Goal: Transaction & Acquisition: Purchase product/service

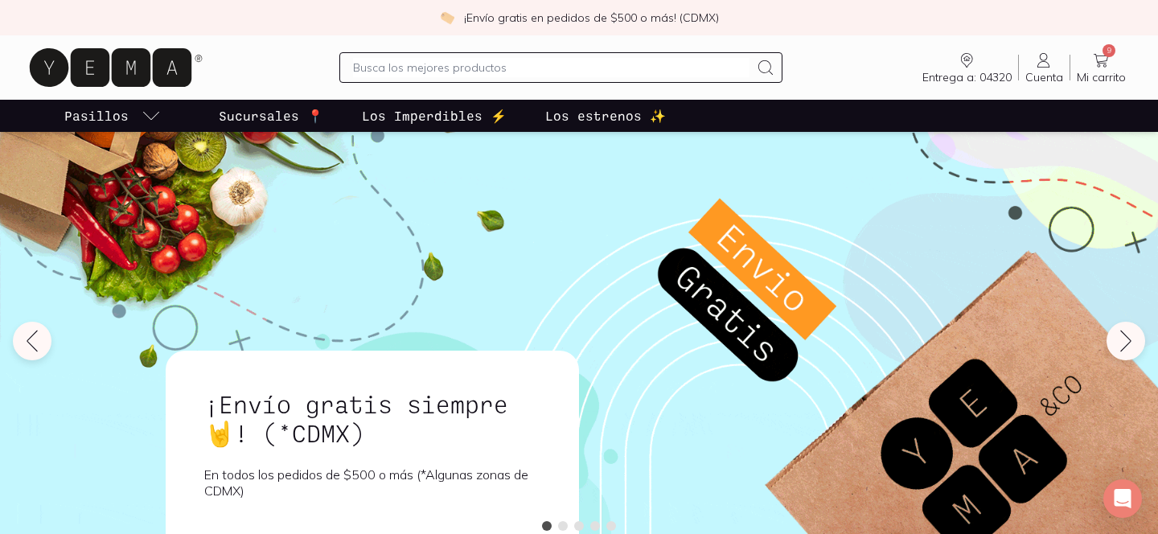
click at [471, 67] on input "text" at bounding box center [551, 67] width 396 height 19
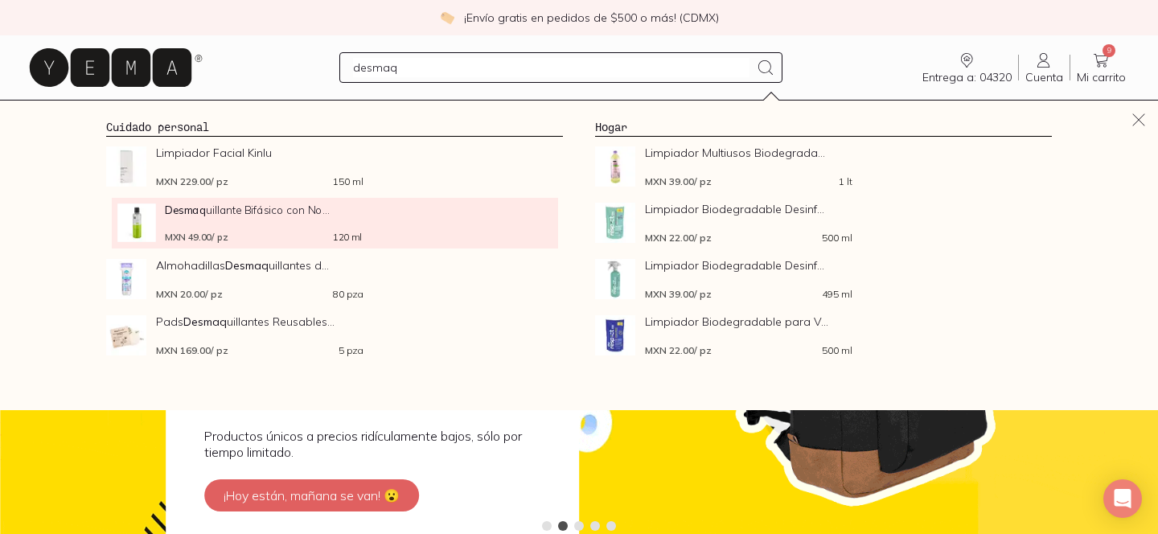
type input "desmaq"
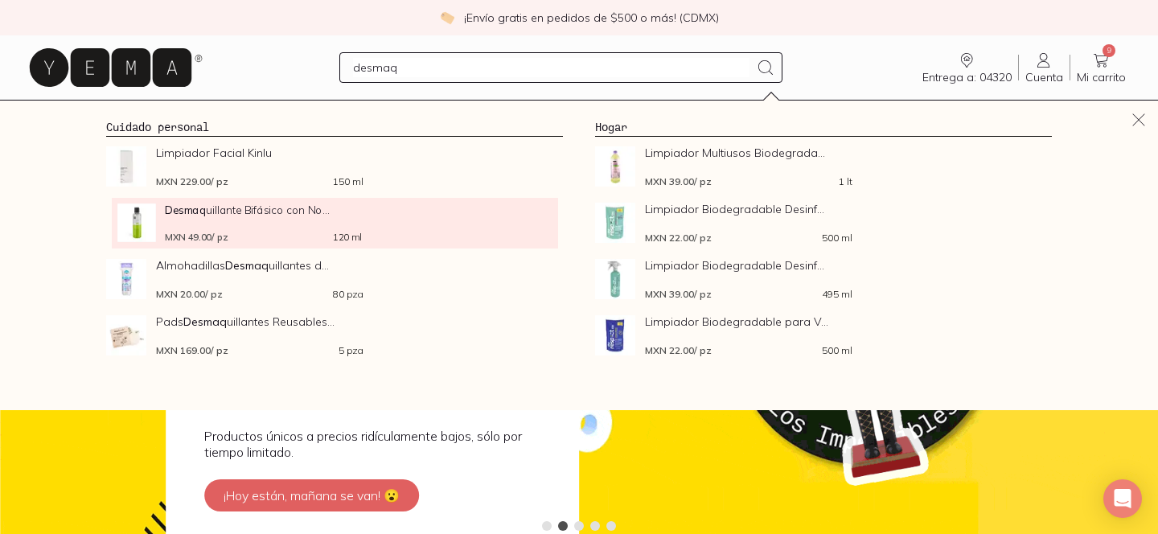
click at [254, 222] on div "Desmaq uillante Bifásico con No... MXN 49.00 / pz 120 ml" at bounding box center [263, 222] width 197 height 39
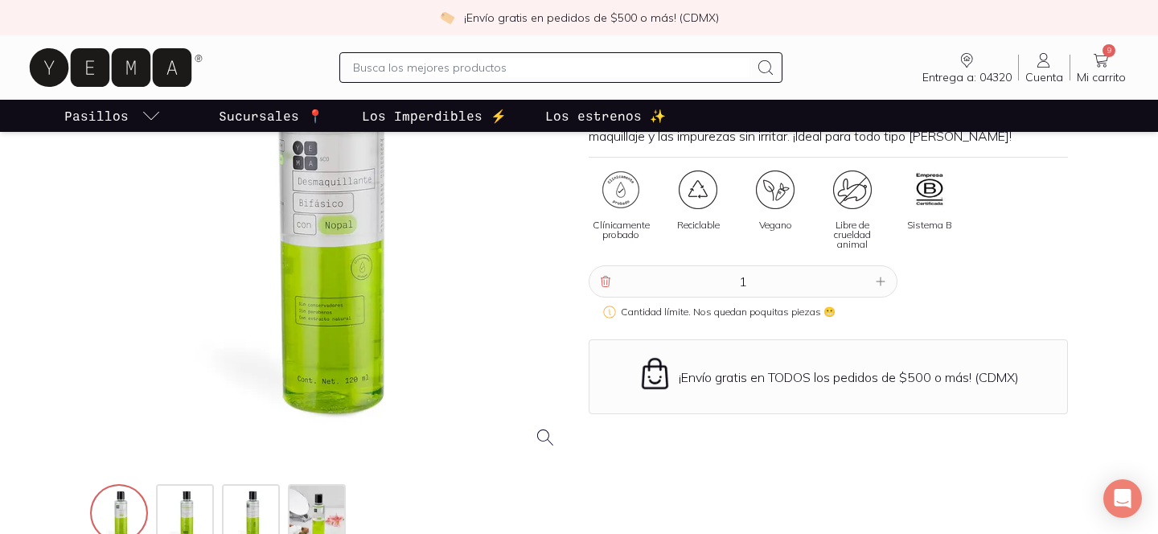
scroll to position [207, 0]
click at [880, 280] on icon at bounding box center [880, 279] width 13 height 13
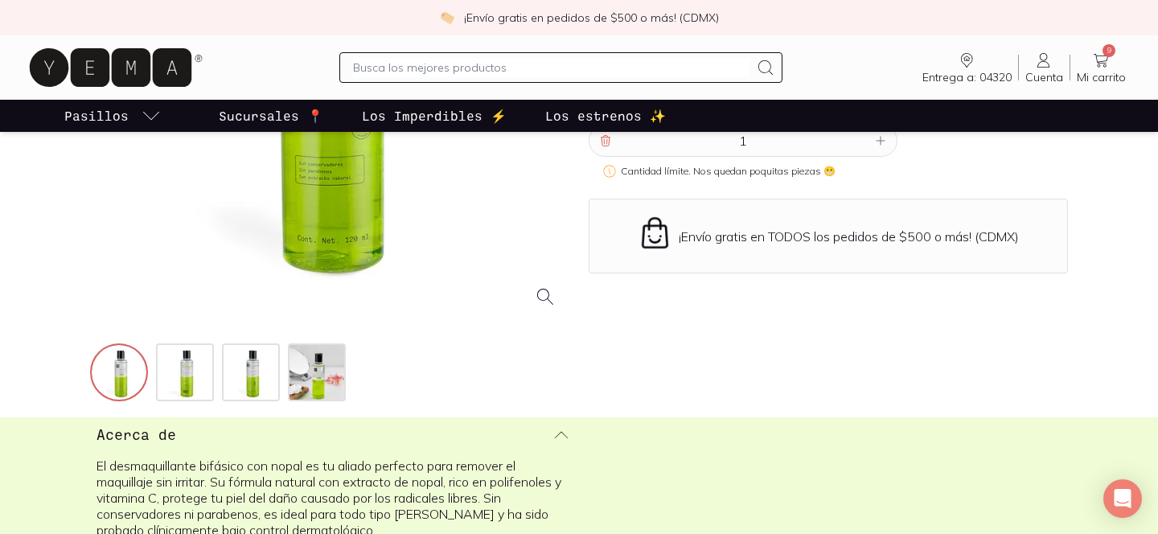
scroll to position [346, 0]
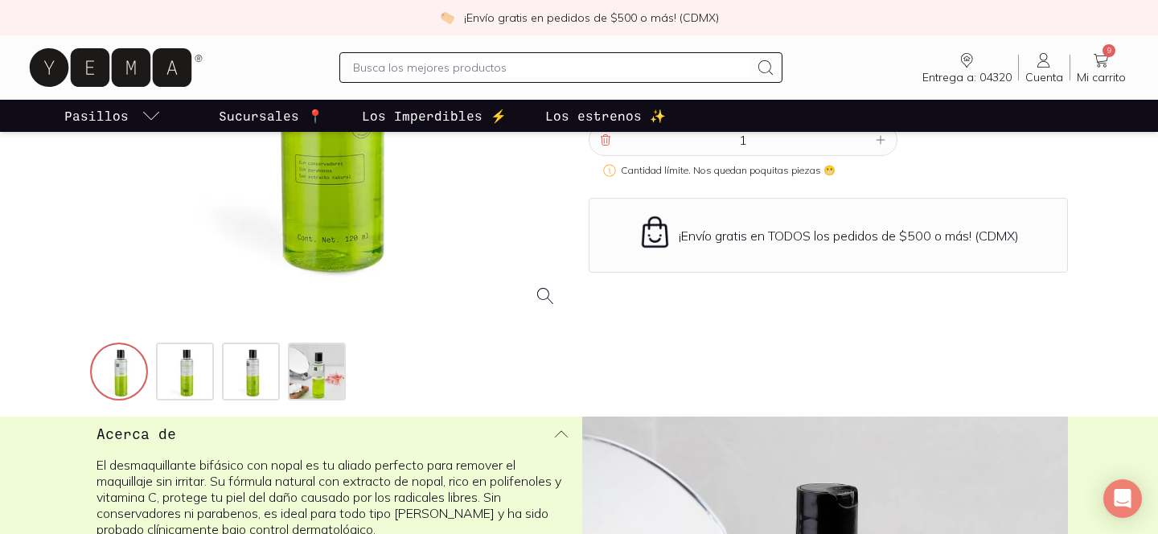
click at [1092, 58] on icon at bounding box center [1100, 60] width 19 height 19
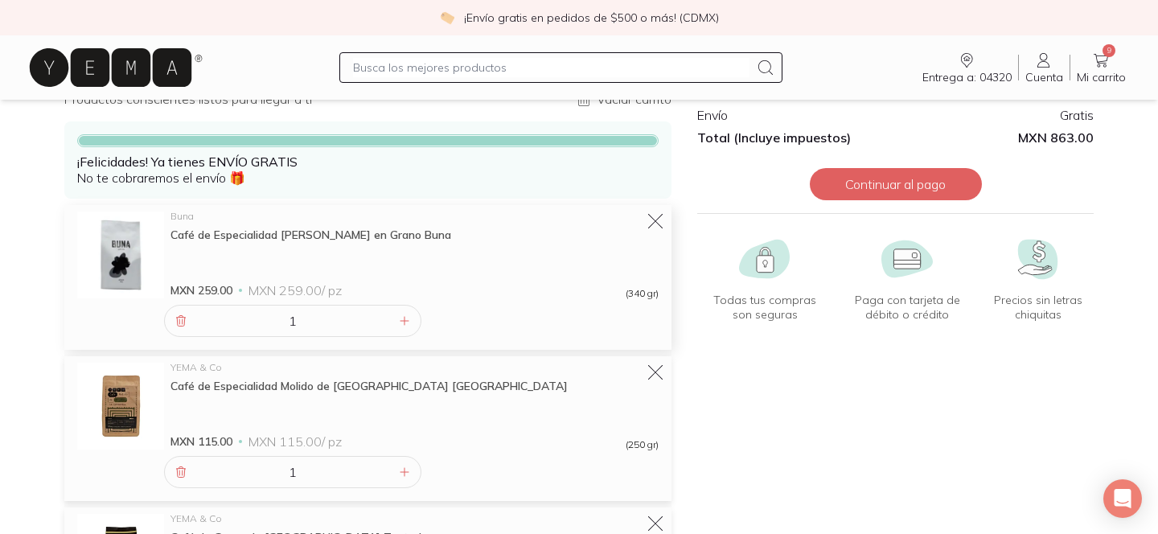
scroll to position [84, 0]
click at [662, 216] on icon at bounding box center [655, 221] width 23 height 23
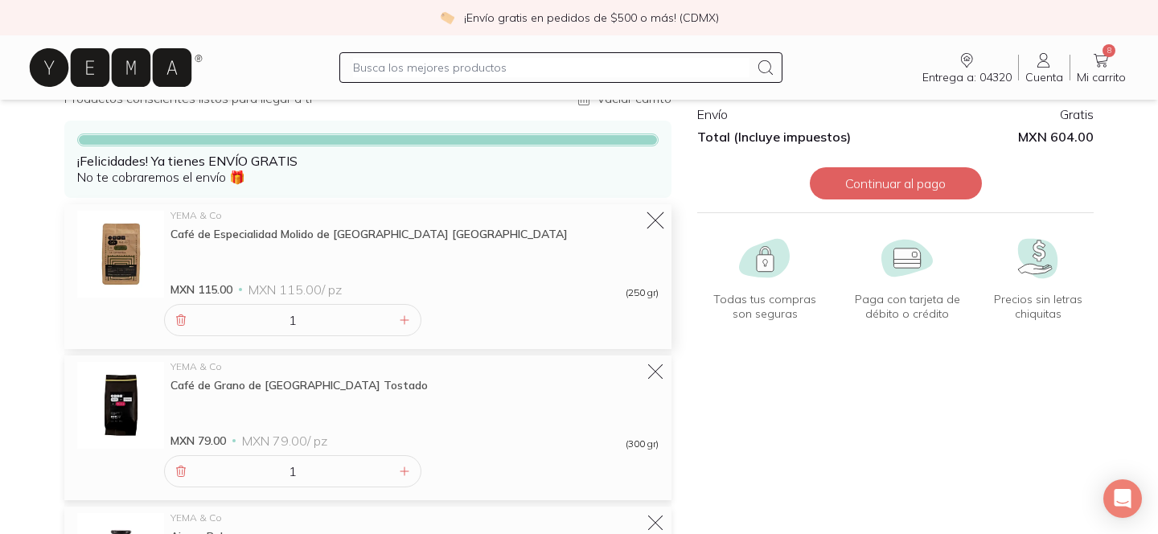
click at [658, 219] on icon at bounding box center [655, 221] width 23 height 23
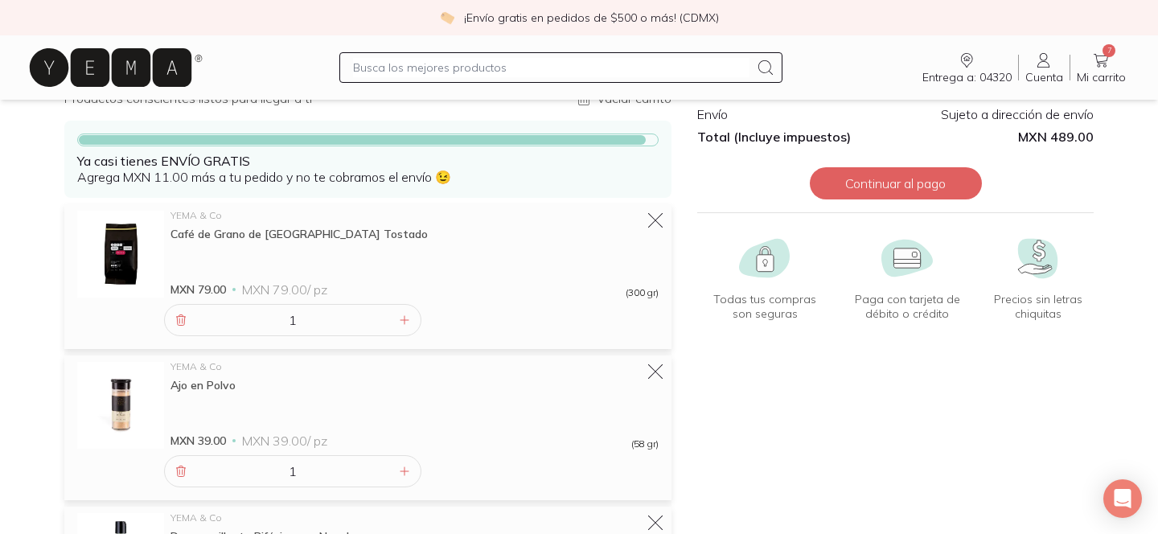
click at [658, 219] on icon at bounding box center [655, 220] width 19 height 19
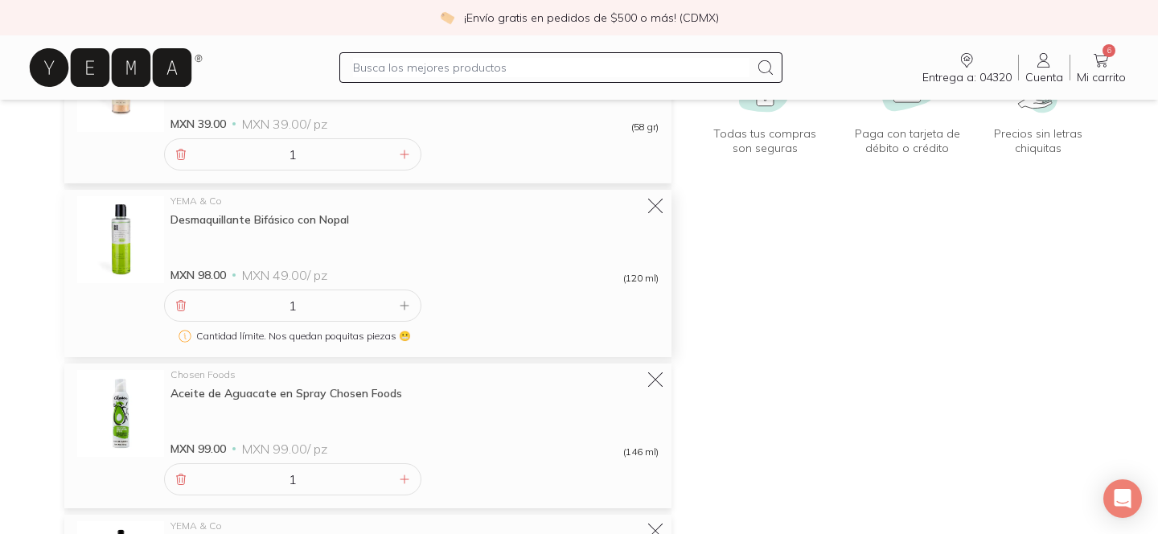
scroll to position [252, 0]
click at [402, 301] on icon at bounding box center [404, 303] width 13 height 13
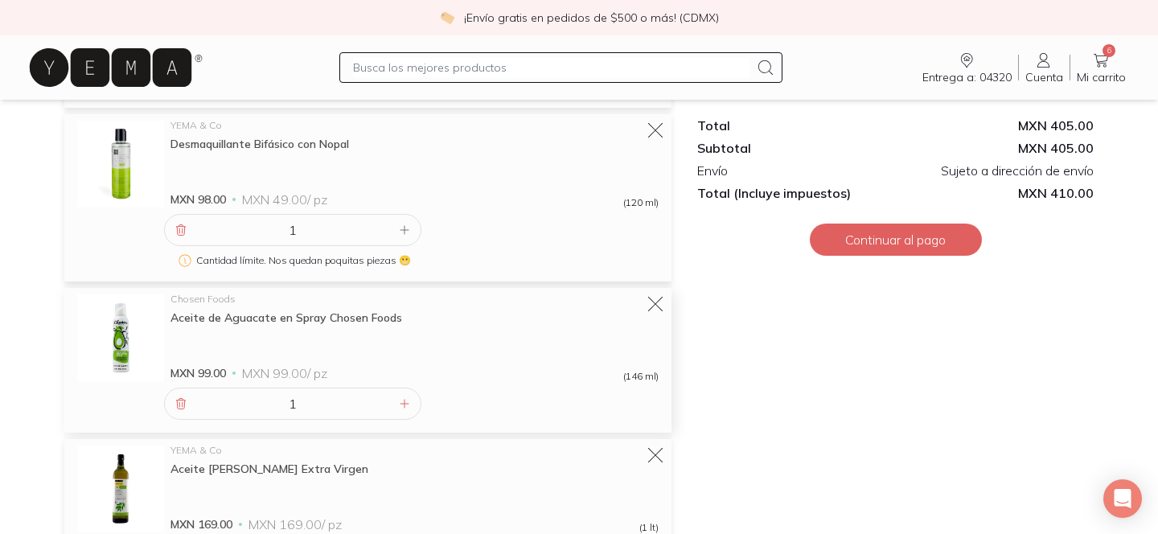
scroll to position [326, 0]
click at [651, 297] on icon at bounding box center [655, 303] width 23 height 23
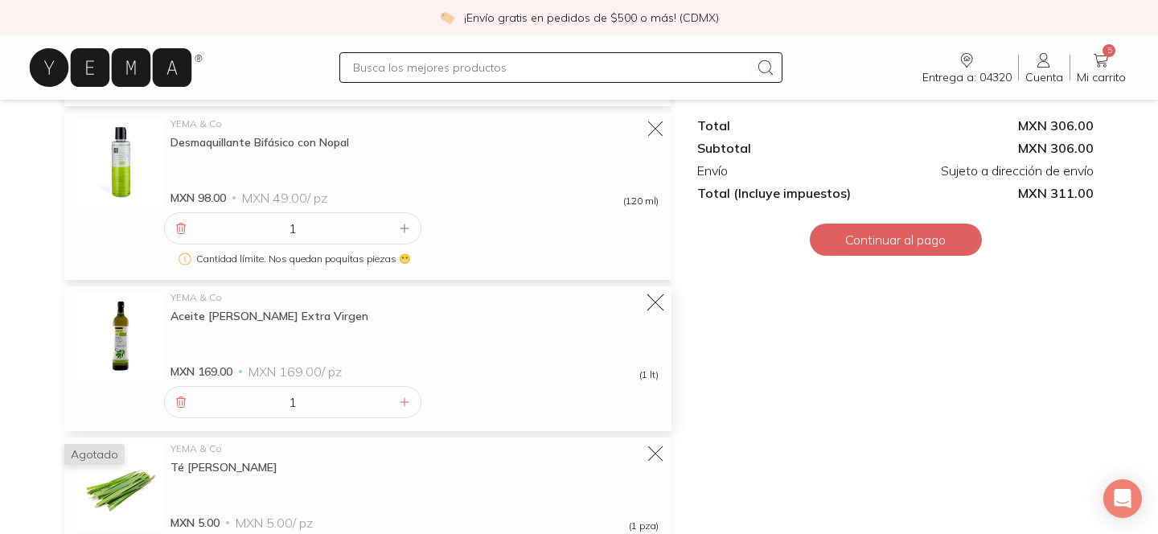
click at [654, 301] on icon at bounding box center [655, 302] width 17 height 17
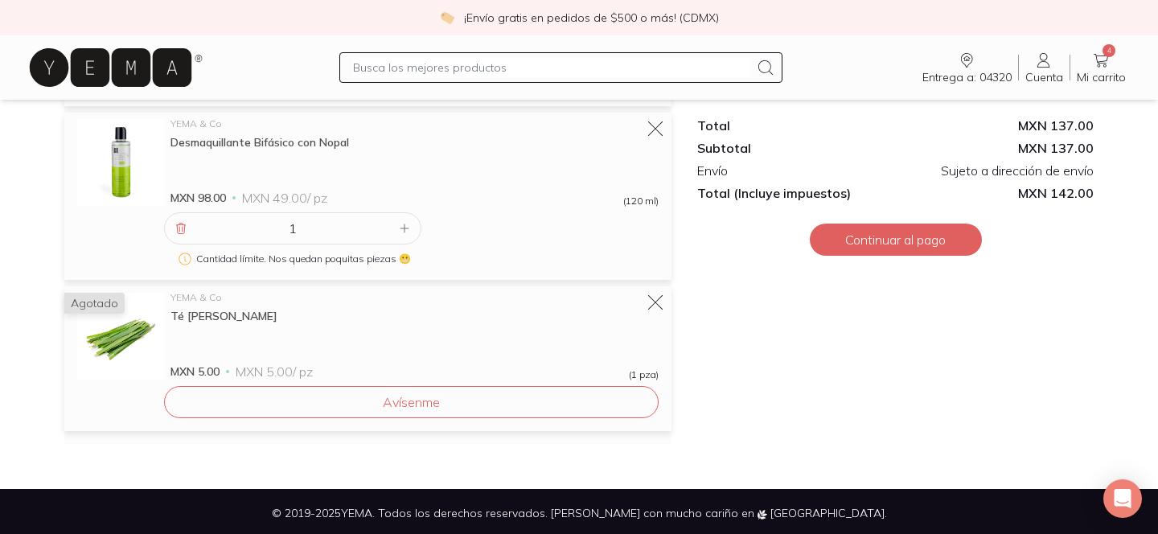
click at [654, 301] on icon at bounding box center [655, 302] width 14 height 14
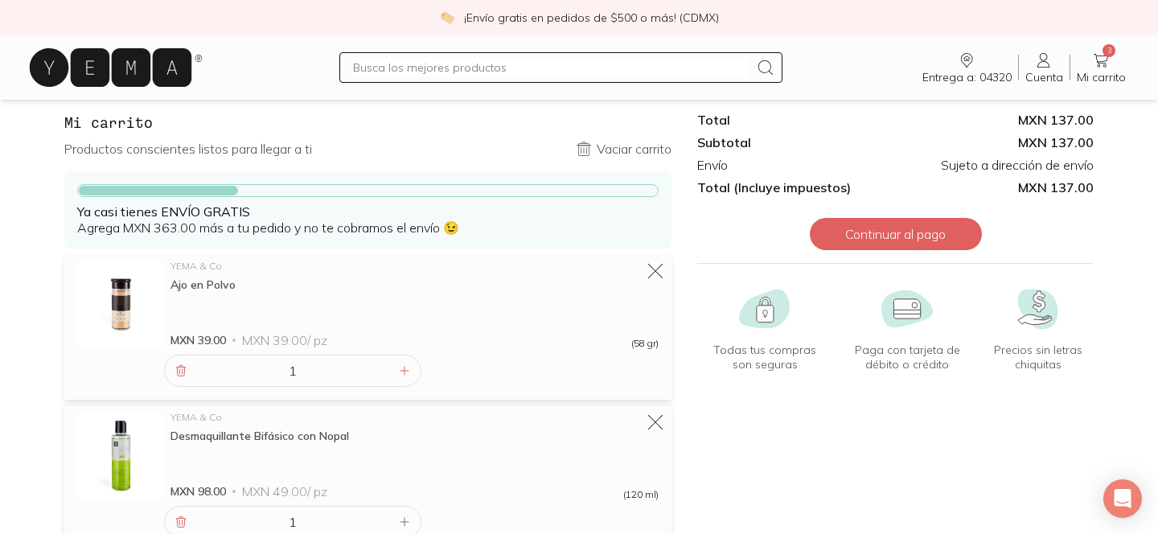
scroll to position [23, 0]
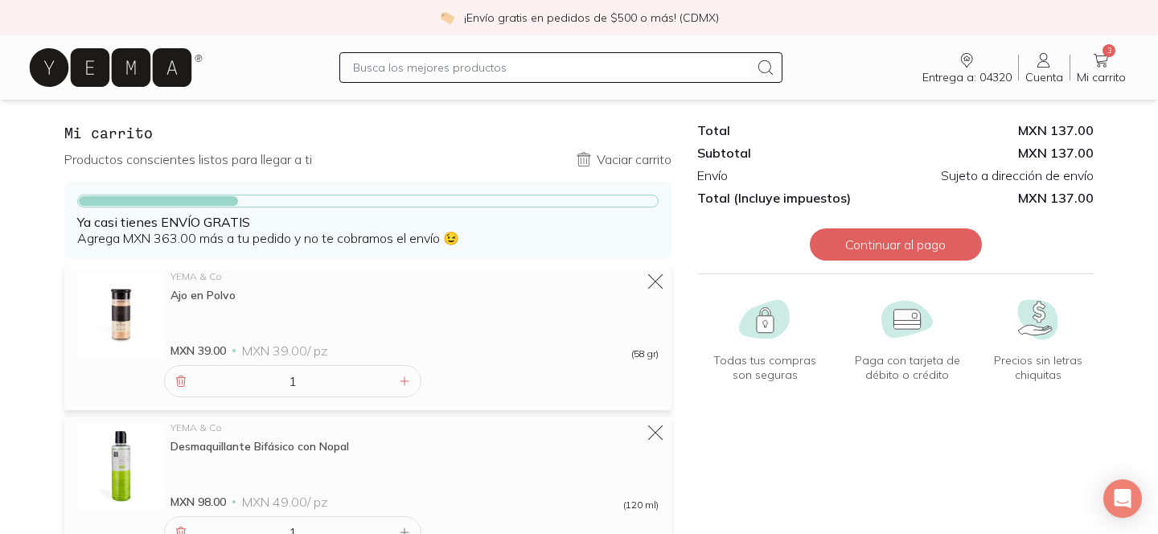
click at [535, 63] on input "text" at bounding box center [551, 67] width 396 height 19
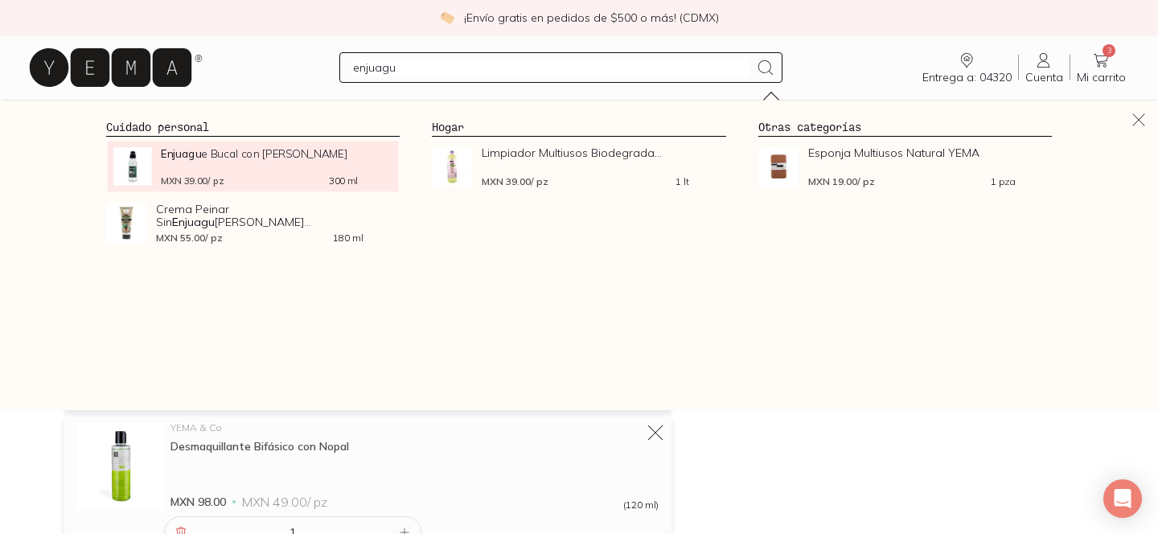
type input "enjuagu"
click at [273, 160] on div "Enjuagu e Bucal con Xilitol MXN 39.00 / pz 300 ml" at bounding box center [259, 166] width 197 height 39
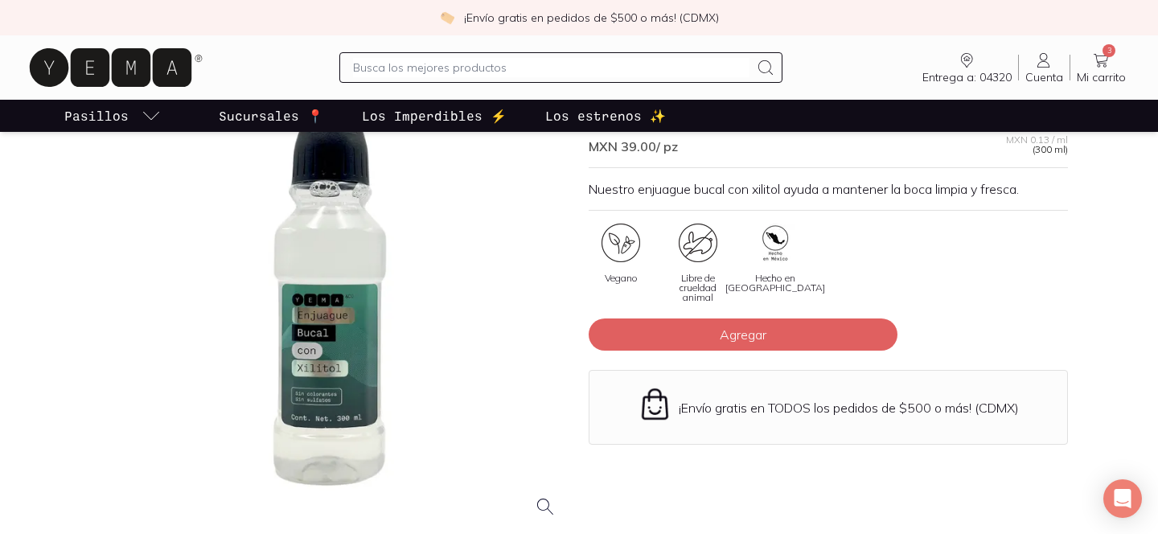
scroll to position [137, 0]
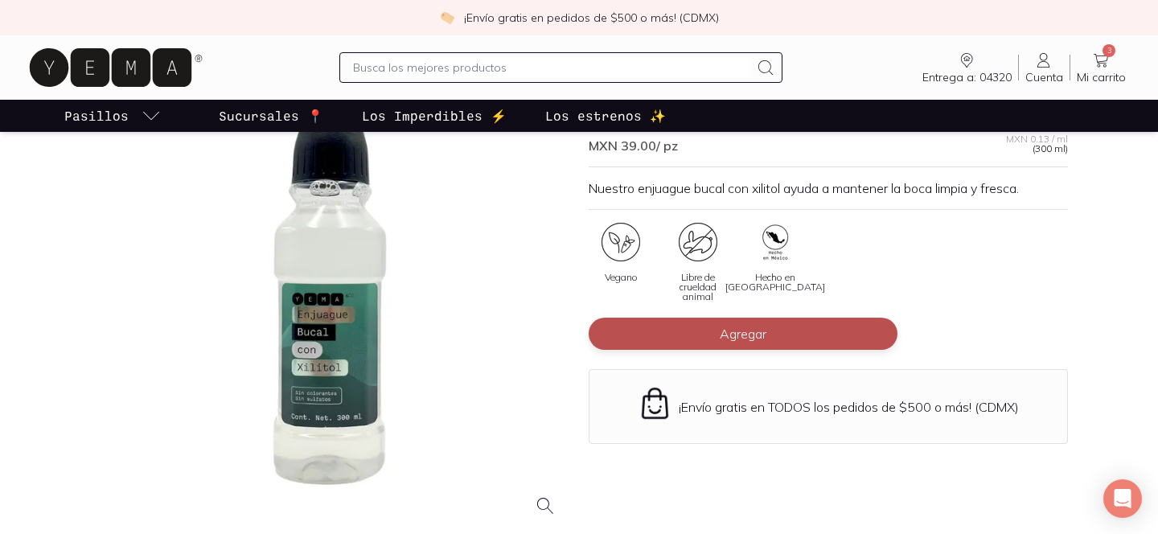
click at [731, 332] on span "Agregar" at bounding box center [742, 334] width 47 height 16
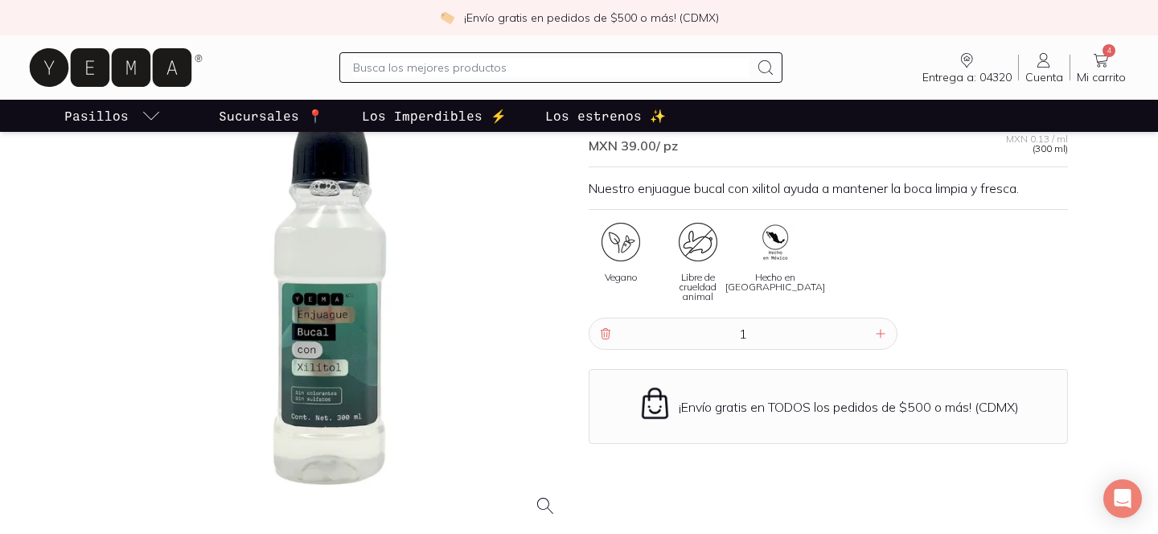
click at [1103, 58] on icon at bounding box center [1100, 60] width 19 height 19
